Goal: Obtain resource: Obtain resource

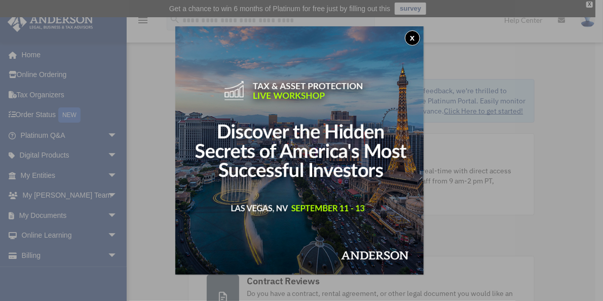
click at [104, 211] on div "x" at bounding box center [301, 150] width 603 height 301
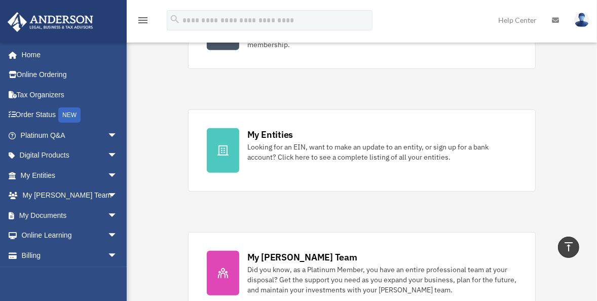
scroll to position [276, 0]
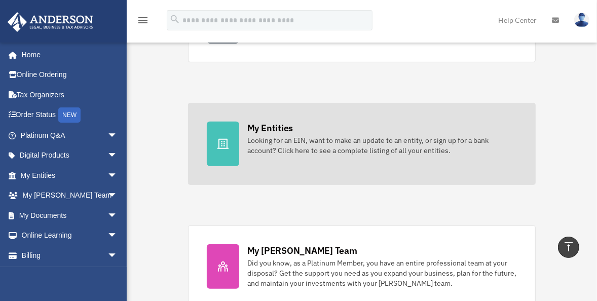
click at [228, 144] on icon at bounding box center [223, 144] width 12 height 12
click at [228, 146] on icon at bounding box center [223, 144] width 12 height 12
click at [221, 145] on icon at bounding box center [223, 144] width 12 height 12
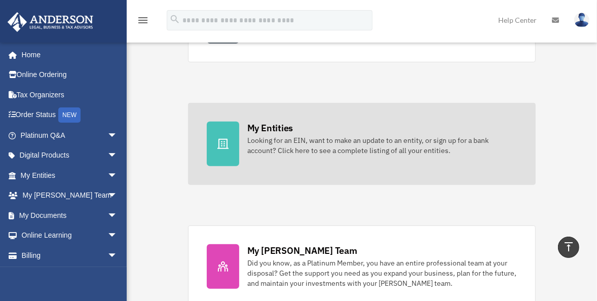
click at [221, 145] on icon at bounding box center [223, 144] width 12 height 12
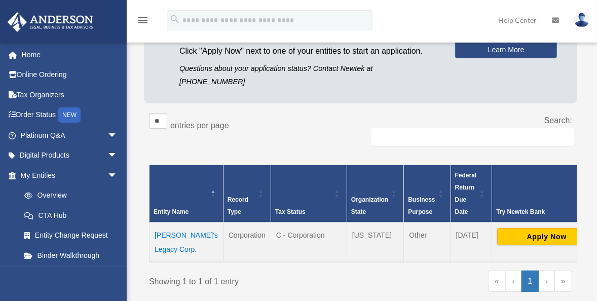
scroll to position [162, 0]
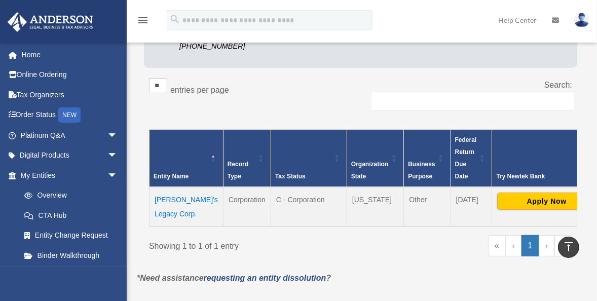
click at [171, 187] on td "Jinnee's Legacy Corp." at bounding box center [186, 207] width 74 height 40
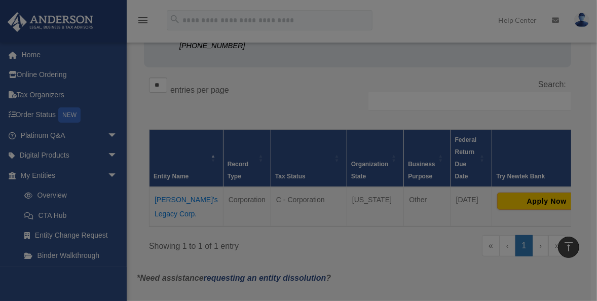
click at [171, 180] on body "X Get a chance to win 6 months of Platinum for free just by filling out this su…" at bounding box center [298, 182] width 597 height 688
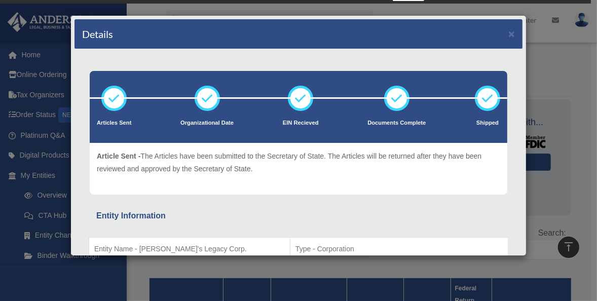
scroll to position [0, 0]
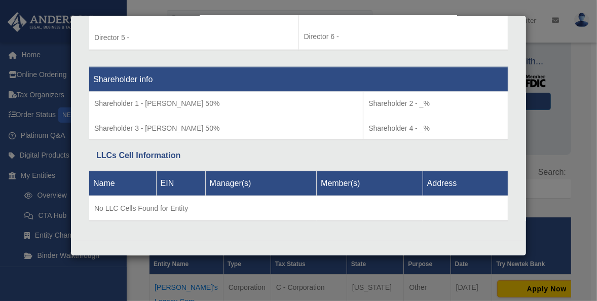
scroll to position [81, 0]
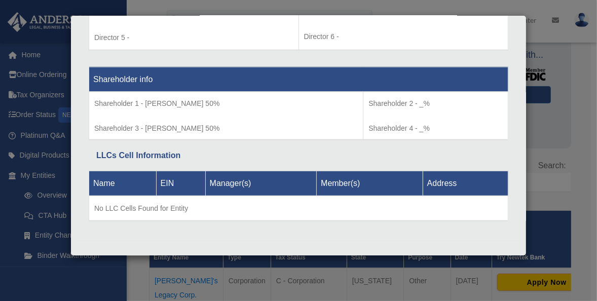
click at [40, 196] on div "Details × Articles Sent Organizational Date" at bounding box center [298, 150] width 597 height 301
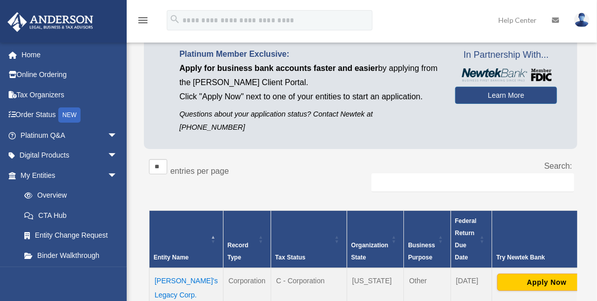
click at [114, 273] on div "hankorama123@hotmail.com Sign Out hankorama123@hotmail.com Home Online Ordering…" at bounding box center [63, 192] width 127 height 301
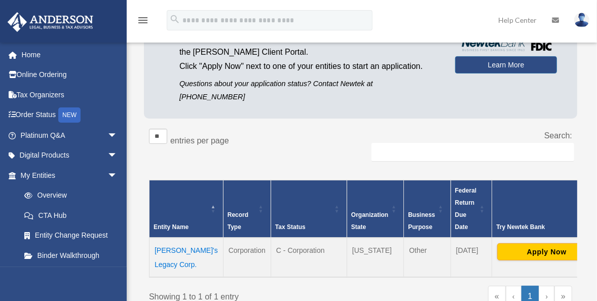
scroll to position [114, 0]
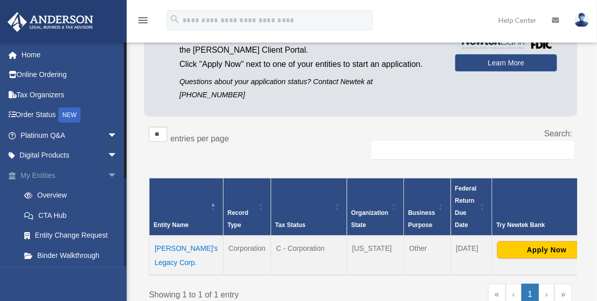
click at [111, 171] on span "arrow_drop_down" at bounding box center [117, 175] width 20 height 21
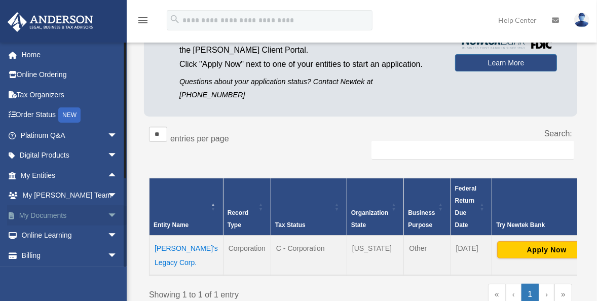
click at [107, 214] on span "arrow_drop_down" at bounding box center [117, 215] width 20 height 21
click at [40, 235] on link "Box" at bounding box center [73, 235] width 119 height 20
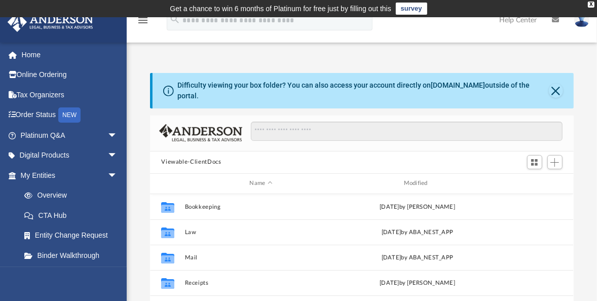
scroll to position [224, 417]
click at [134, 216] on div "Difficulty viewing your box folder? You can also access your account directly o…" at bounding box center [362, 238] width 470 height 331
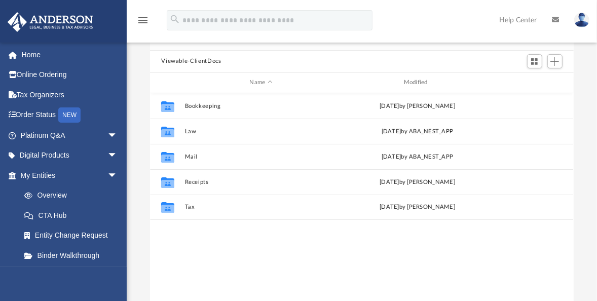
scroll to position [114, 0]
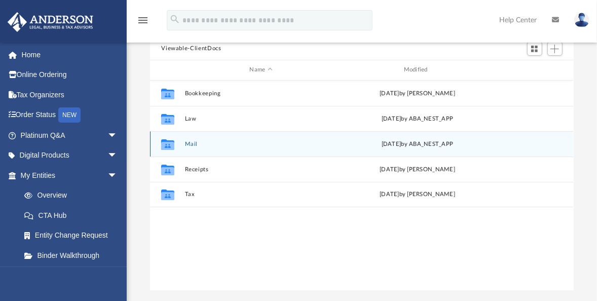
click at [171, 141] on icon "grid" at bounding box center [167, 145] width 13 height 8
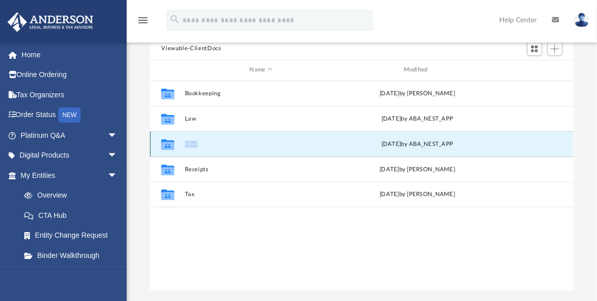
click at [171, 141] on icon "grid" at bounding box center [167, 145] width 13 height 8
click at [172, 141] on icon "grid" at bounding box center [167, 145] width 13 height 8
click at [56, 214] on link "CTA Hub" at bounding box center [73, 215] width 119 height 20
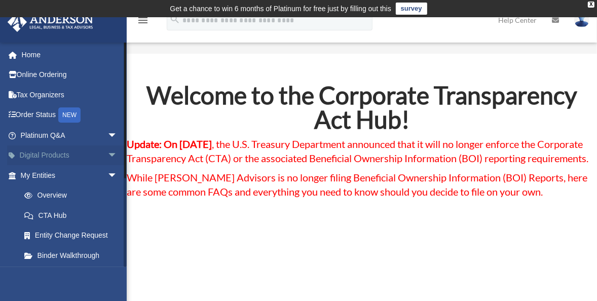
click at [107, 155] on span "arrow_drop_down" at bounding box center [117, 155] width 20 height 21
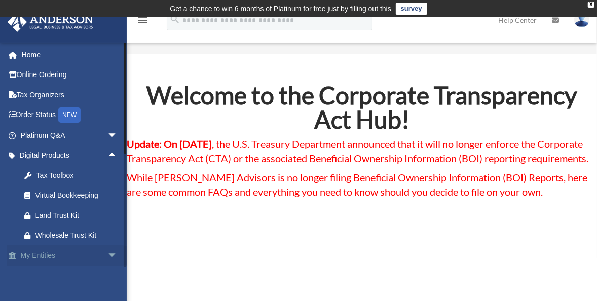
click at [107, 249] on span "arrow_drop_down" at bounding box center [117, 255] width 20 height 21
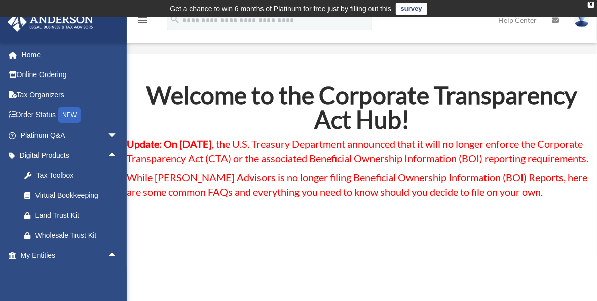
click at [122, 284] on div "hankorama123@hotmail.com Sign Out hankorama123@hotmail.com Home Online Ordering…" at bounding box center [63, 192] width 127 height 301
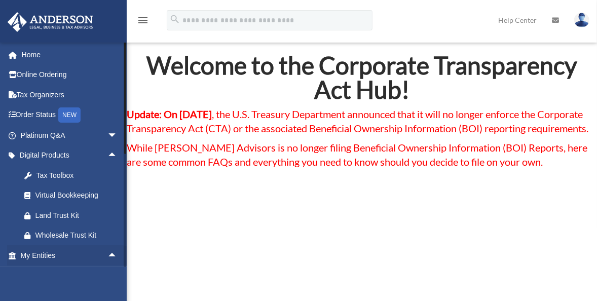
scroll to position [32, 0]
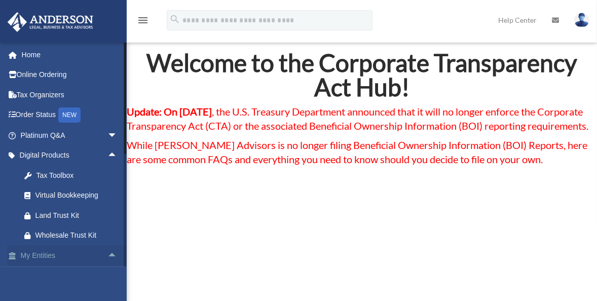
click at [107, 252] on span "arrow_drop_up" at bounding box center [117, 255] width 20 height 21
click at [107, 154] on span "arrow_drop_up" at bounding box center [117, 155] width 20 height 21
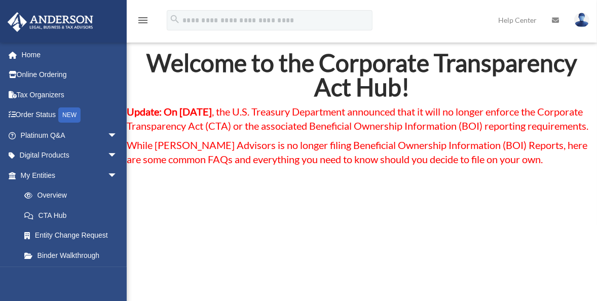
click at [121, 291] on div "hankorama123@hotmail.com Sign Out hankorama123@hotmail.com Home Online Ordering…" at bounding box center [63, 192] width 127 height 301
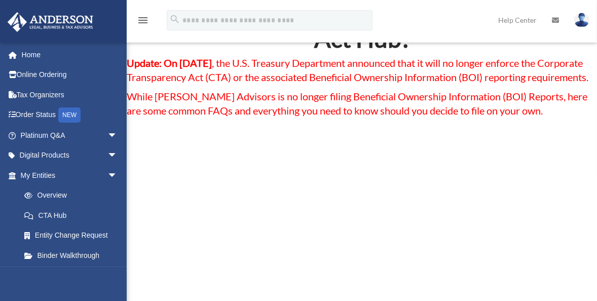
scroll to position [97, 0]
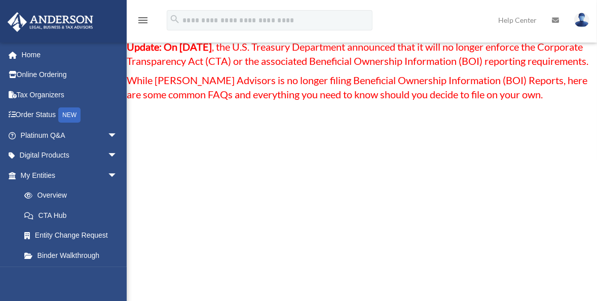
click at [125, 295] on div "hankorama123@hotmail.com Sign Out hankorama123@hotmail.com Home Online Ordering…" at bounding box center [63, 192] width 127 height 301
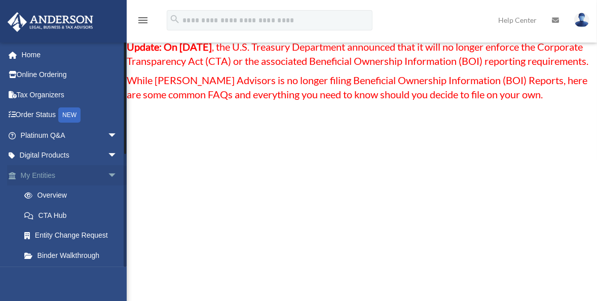
click at [107, 178] on span "arrow_drop_down" at bounding box center [117, 175] width 20 height 21
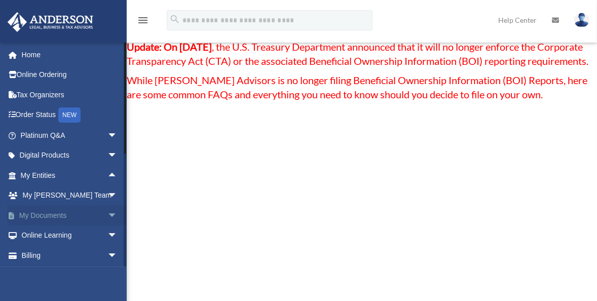
click at [107, 214] on span "arrow_drop_down" at bounding box center [117, 215] width 20 height 21
click at [44, 232] on link "Box" at bounding box center [73, 235] width 119 height 20
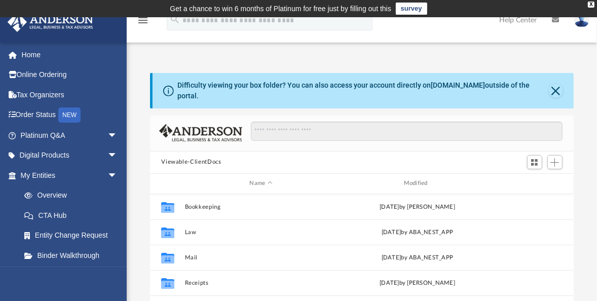
scroll to position [224, 417]
click at [137, 201] on div "Difficulty viewing your box folder? You can also access your account directly o…" at bounding box center [362, 238] width 470 height 331
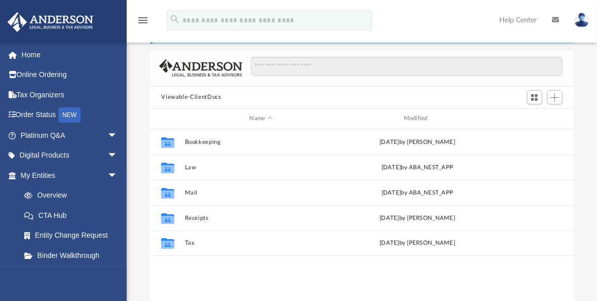
scroll to position [81, 0]
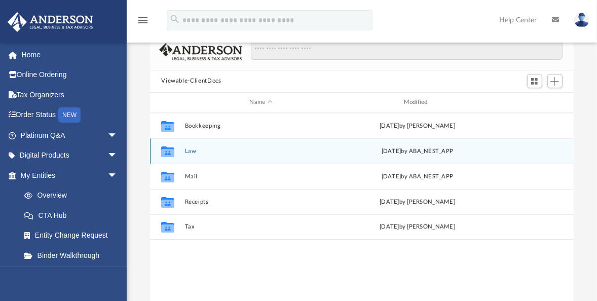
click at [173, 148] on icon "grid" at bounding box center [167, 152] width 13 height 8
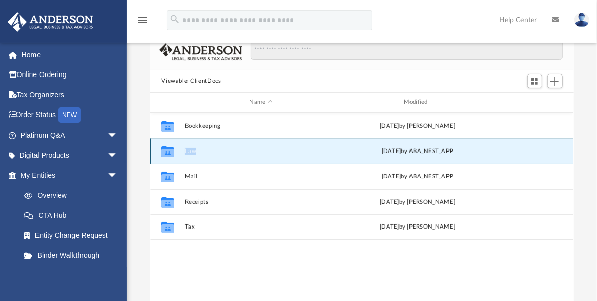
click at [173, 148] on icon "grid" at bounding box center [167, 152] width 13 height 8
click at [169, 146] on icon "grid" at bounding box center [167, 151] width 13 height 11
click at [286, 148] on button "Law" at bounding box center [261, 151] width 152 height 7
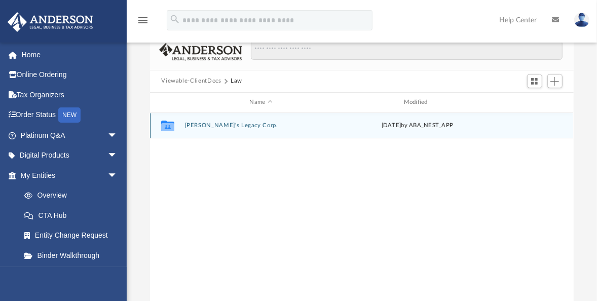
click at [278, 124] on div "Collaborated Folder [PERSON_NAME]'s Legacy Corp. [DATE] by ABA_NEST_APP" at bounding box center [361, 125] width 423 height 25
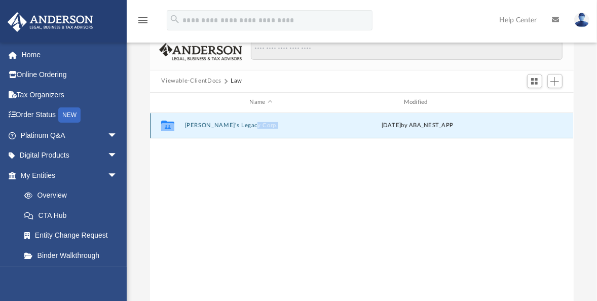
click at [278, 124] on div "Collaborated Folder [PERSON_NAME]'s Legacy Corp. [DATE] by ABA_NEST_APP" at bounding box center [361, 125] width 423 height 25
click at [168, 123] on icon "grid" at bounding box center [167, 127] width 13 height 8
click at [169, 123] on icon "grid" at bounding box center [167, 127] width 13 height 8
click at [169, 121] on g "grid" at bounding box center [167, 126] width 13 height 11
click at [231, 127] on div "Collaborated Folder [PERSON_NAME]'s Legacy Corp. [DATE] by ABA_NEST_APP" at bounding box center [361, 125] width 423 height 25
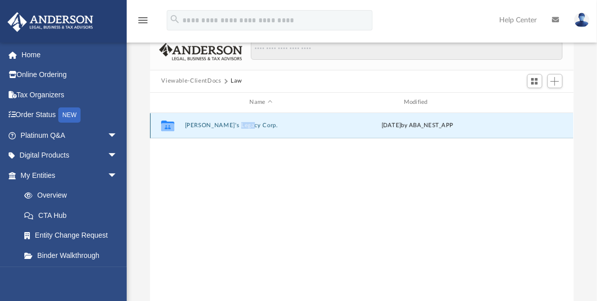
click at [231, 127] on div "Collaborated Folder [PERSON_NAME]'s Legacy Corp. [DATE] by ABA_NEST_APP" at bounding box center [361, 125] width 423 height 25
drag, startPoint x: 231, startPoint y: 127, endPoint x: 270, endPoint y: 122, distance: 38.8
click at [270, 122] on div "Collaborated Folder [PERSON_NAME]'s Legacy Corp. [DATE] by ABA_NEST_APP" at bounding box center [361, 125] width 423 height 25
click at [382, 122] on div "[DATE] by ABA_NEST_APP" at bounding box center [418, 125] width 152 height 9
click at [382, 122] on div "Collaborated Folder [PERSON_NAME]'s Legacy Corp. [DATE] by ABA_NEST_APP" at bounding box center [361, 125] width 423 height 25
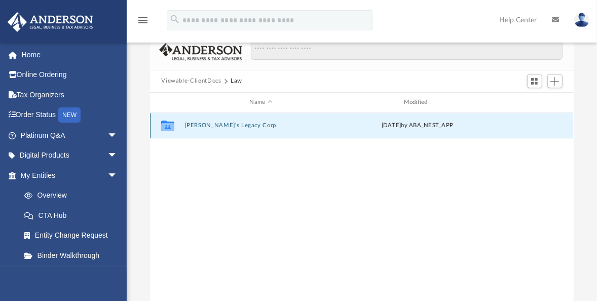
click at [382, 122] on div "Collaborated Folder [PERSON_NAME]'s Legacy Corp. [DATE] by ABA_NEST_APP" at bounding box center [361, 125] width 423 height 25
click at [287, 122] on button "[PERSON_NAME]'s Legacy Corp." at bounding box center [261, 125] width 152 height 7
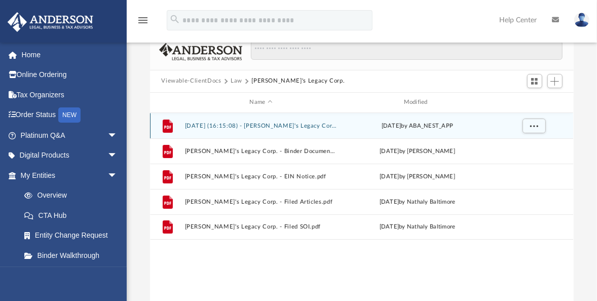
click at [278, 123] on button "[DATE] (16:15:08) - [PERSON_NAME]'s Legacy Corp. - EIN Letter from IRS.pdf" at bounding box center [261, 126] width 152 height 7
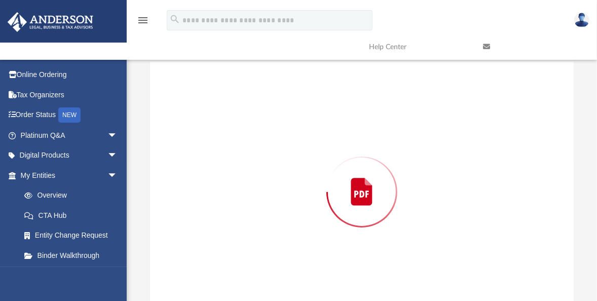
scroll to position [95, 0]
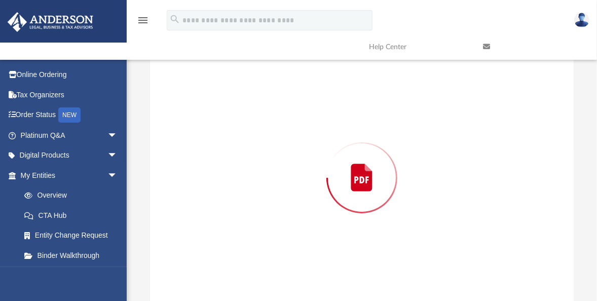
click at [278, 115] on div "Preview" at bounding box center [361, 177] width 423 height 261
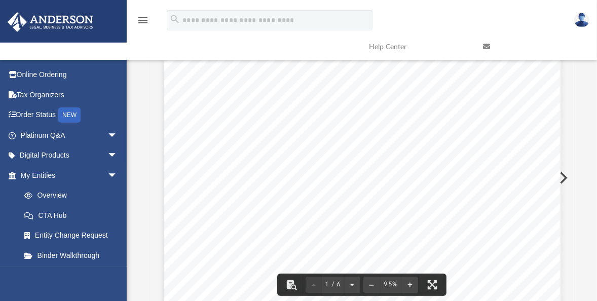
click at [562, 173] on button "Preview" at bounding box center [562, 178] width 22 height 28
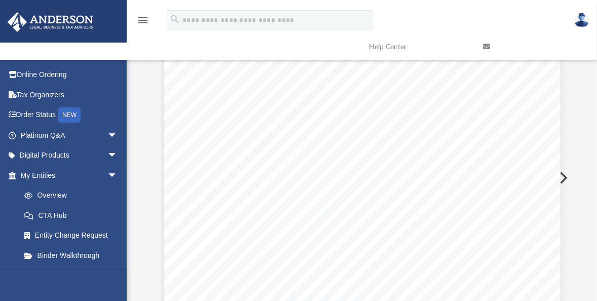
scroll to position [3701, 0]
click at [562, 173] on button "Preview" at bounding box center [562, 178] width 22 height 28
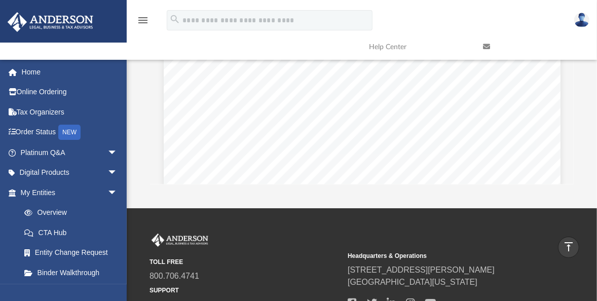
scroll to position [267, 0]
click at [125, 289] on div "[EMAIL_ADDRESS][DOMAIN_NAME] Sign Out [EMAIL_ADDRESS][DOMAIN_NAME] Home Online …" at bounding box center [63, 209] width 127 height 301
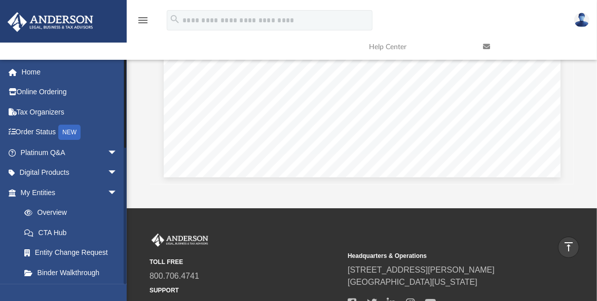
scroll to position [341, 0]
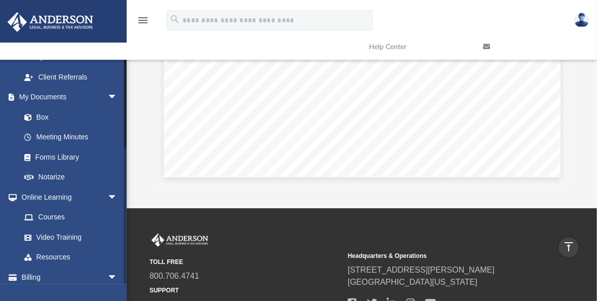
click at [126, 277] on div at bounding box center [125, 171] width 3 height 225
click at [41, 107] on link "Box" at bounding box center [73, 117] width 119 height 20
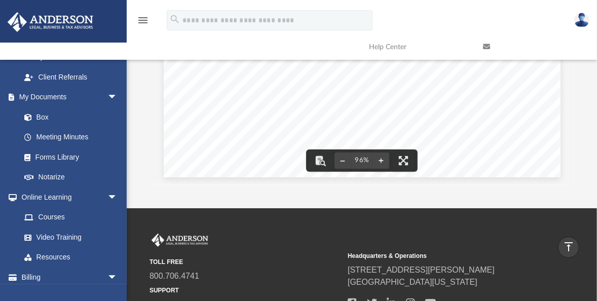
scroll to position [0, 0]
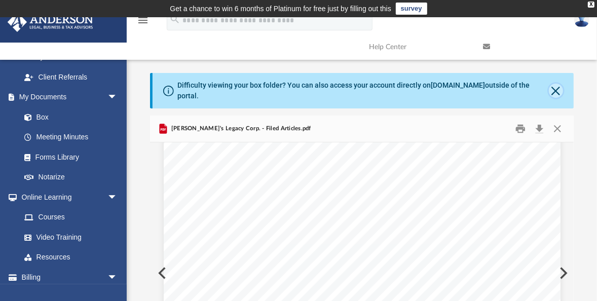
click at [554, 85] on button "Close" at bounding box center [556, 91] width 14 height 14
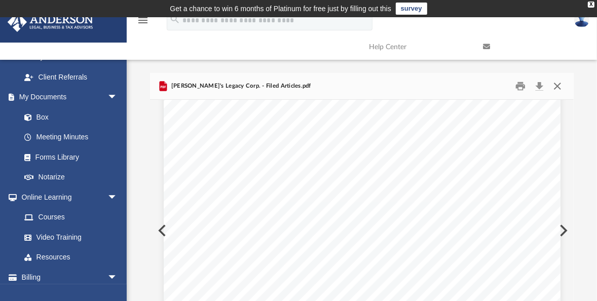
click at [557, 84] on button "Close" at bounding box center [557, 86] width 18 height 16
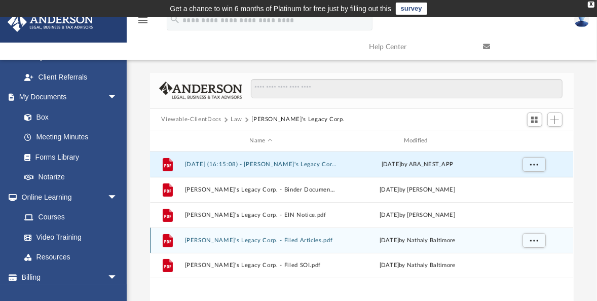
click at [253, 238] on button "[PERSON_NAME]'s Legacy Corp. - Filed Articles.pdf" at bounding box center [261, 240] width 152 height 7
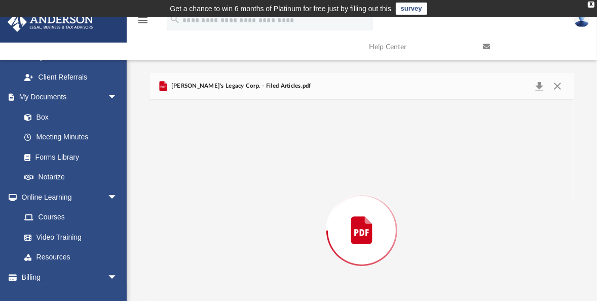
scroll to position [60, 0]
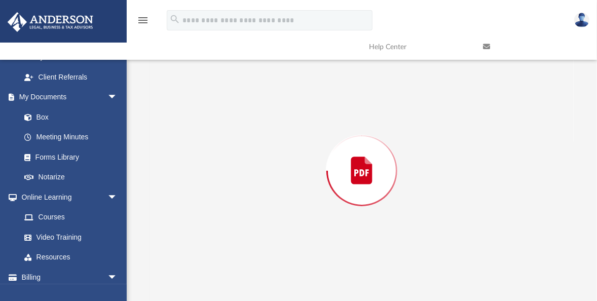
click at [253, 238] on div "Preview" at bounding box center [361, 170] width 423 height 261
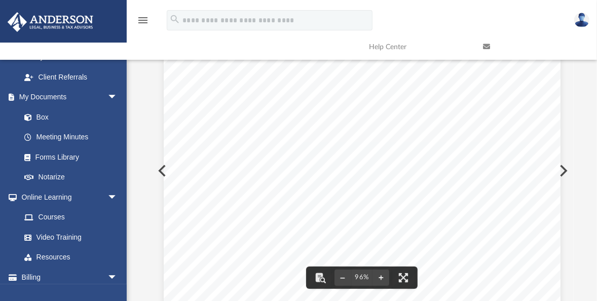
click at [164, 236] on div "6337574 Corporation Name Corporation Name [PERSON_NAME]'s Legacy Corp. Initial …" at bounding box center [362, 304] width 397 height 513
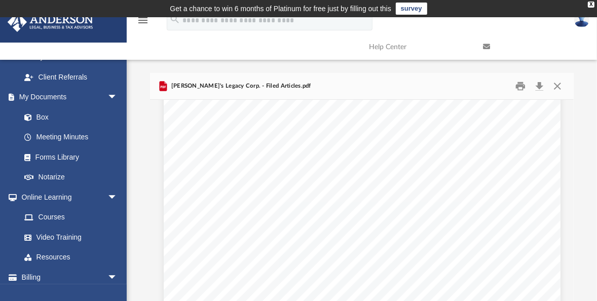
scroll to position [259, 0]
click at [43, 107] on link "Box" at bounding box center [73, 117] width 119 height 20
click at [33, 114] on span at bounding box center [33, 117] width 7 height 7
click at [557, 86] on button "Close" at bounding box center [557, 86] width 18 height 16
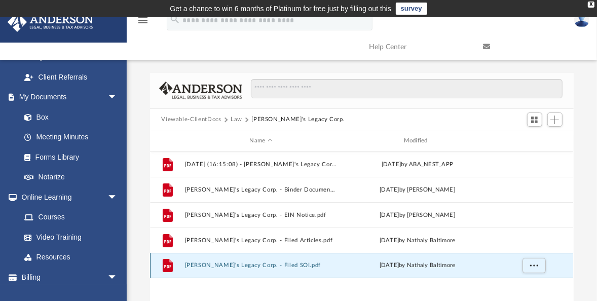
click at [223, 264] on button "[PERSON_NAME]'s Legacy Corp. - Filed SOI.pdf" at bounding box center [261, 265] width 152 height 7
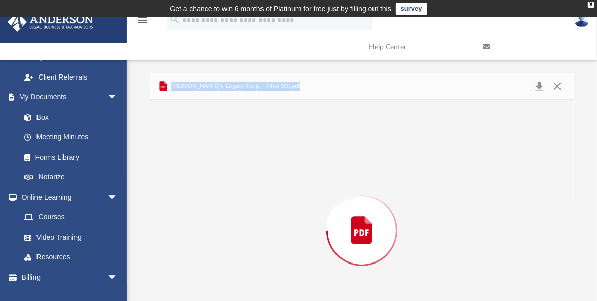
scroll to position [60, 0]
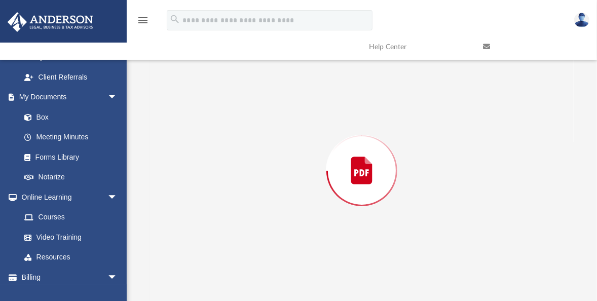
click at [223, 264] on div "Preview" at bounding box center [361, 170] width 423 height 261
drag, startPoint x: 223, startPoint y: 264, endPoint x: 210, endPoint y: 192, distance: 73.2
click at [210, 192] on div "Preview" at bounding box center [361, 170] width 423 height 261
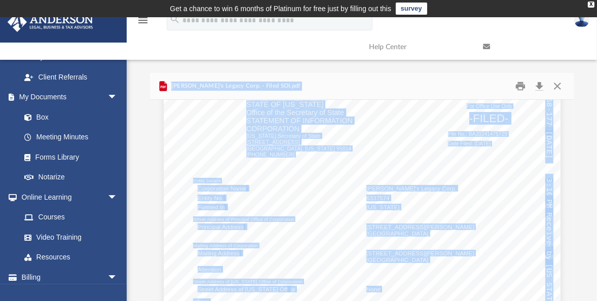
scroll to position [20, 0]
